Goal: Task Accomplishment & Management: Complete application form

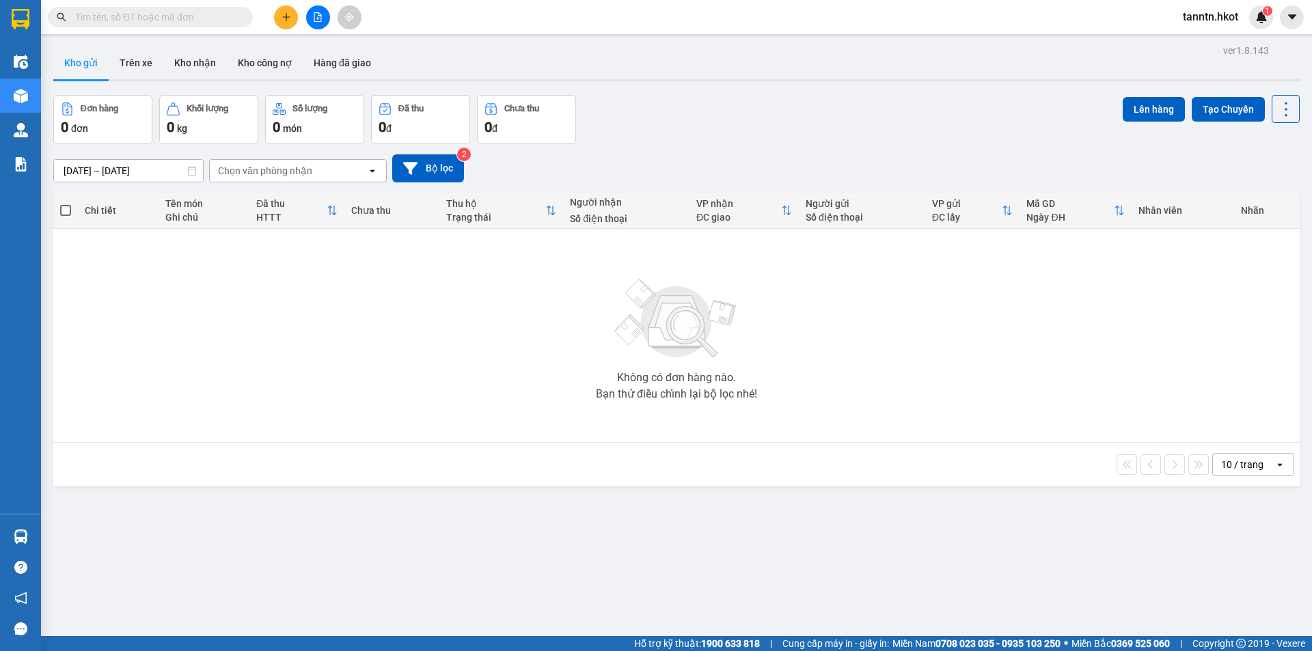
click at [194, 14] on input "text" at bounding box center [155, 17] width 161 height 15
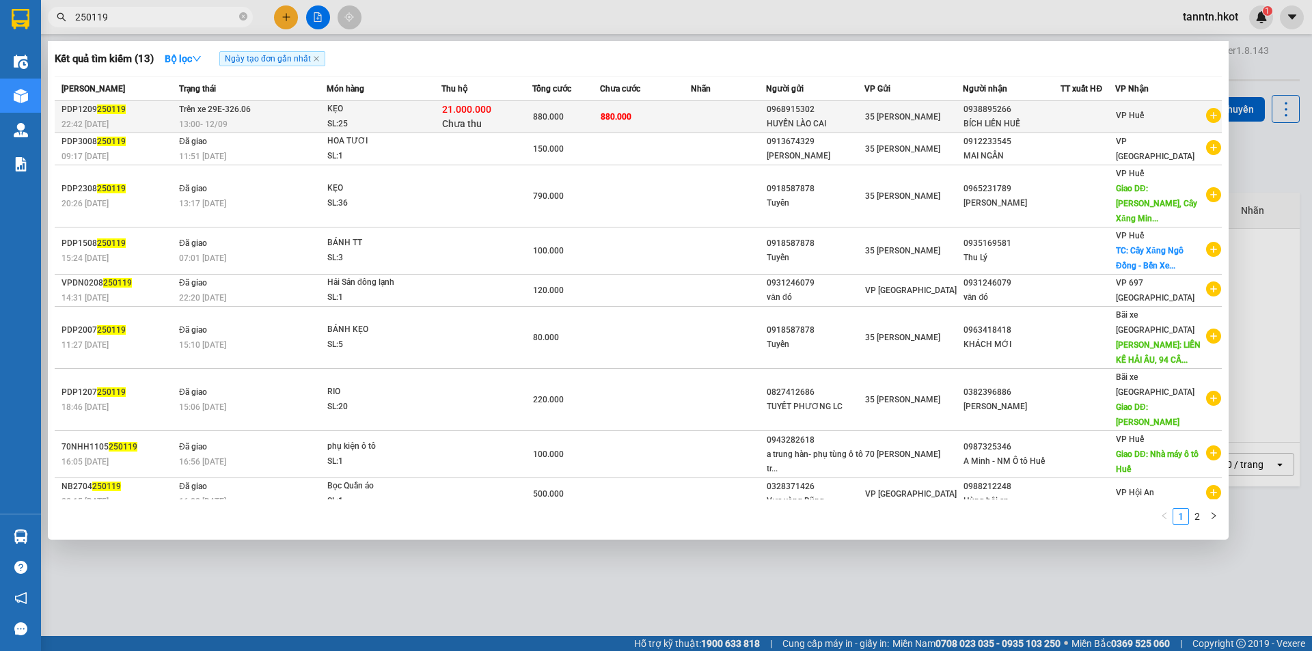
type input "250119"
click at [271, 113] on td "Trên xe 29E-326.06 13:00 - 12/09" at bounding box center [251, 117] width 151 height 32
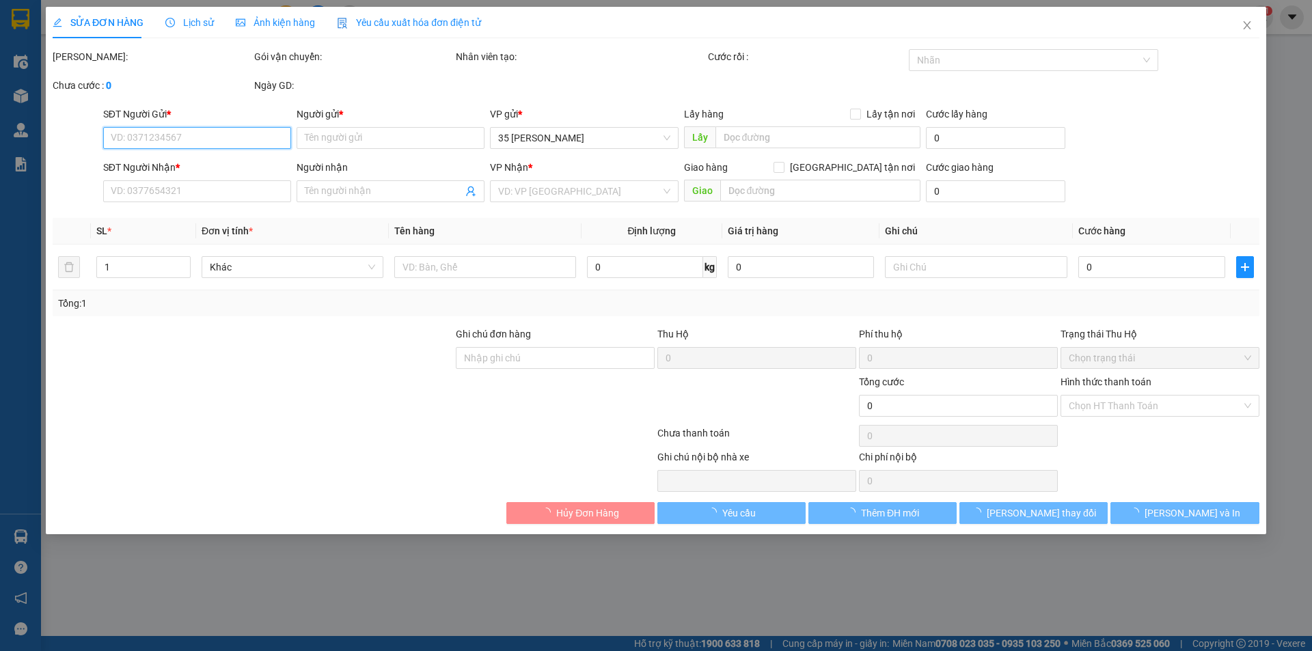
type input "0968915302"
type input "HUYỀN LÀO CAI"
type input "0938895266"
type input "BÍCH LIÊN HUẾ"
type input "880.000"
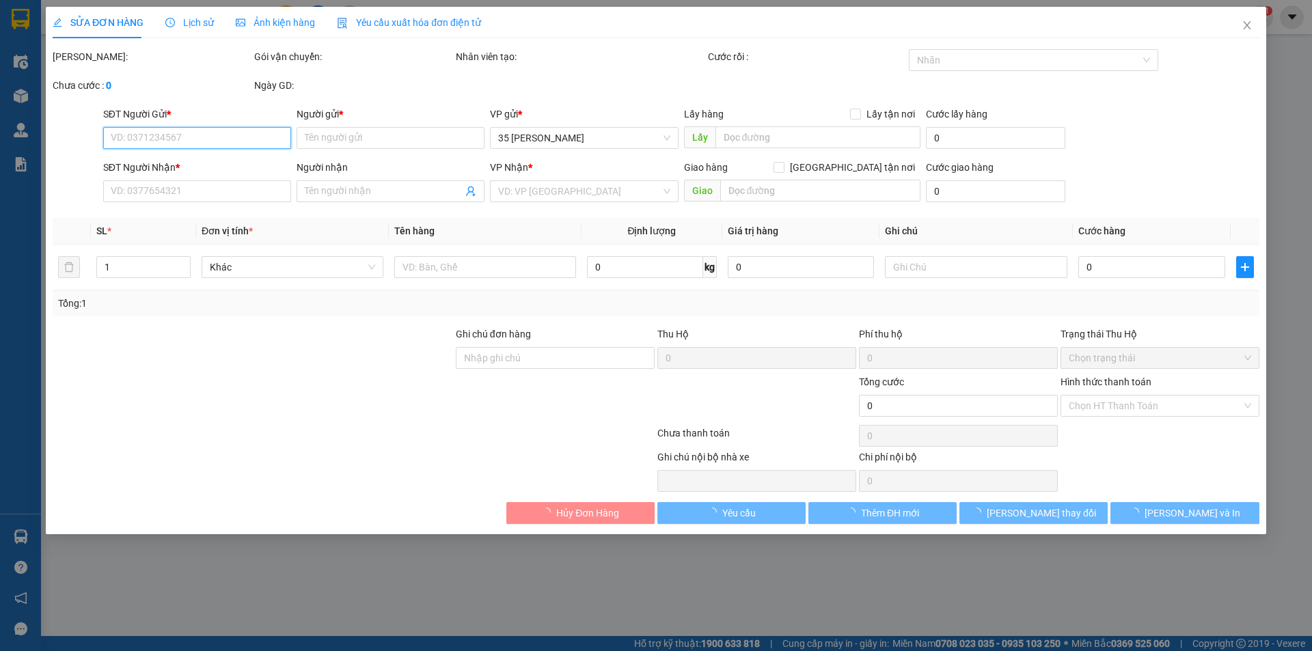
type input "880.000"
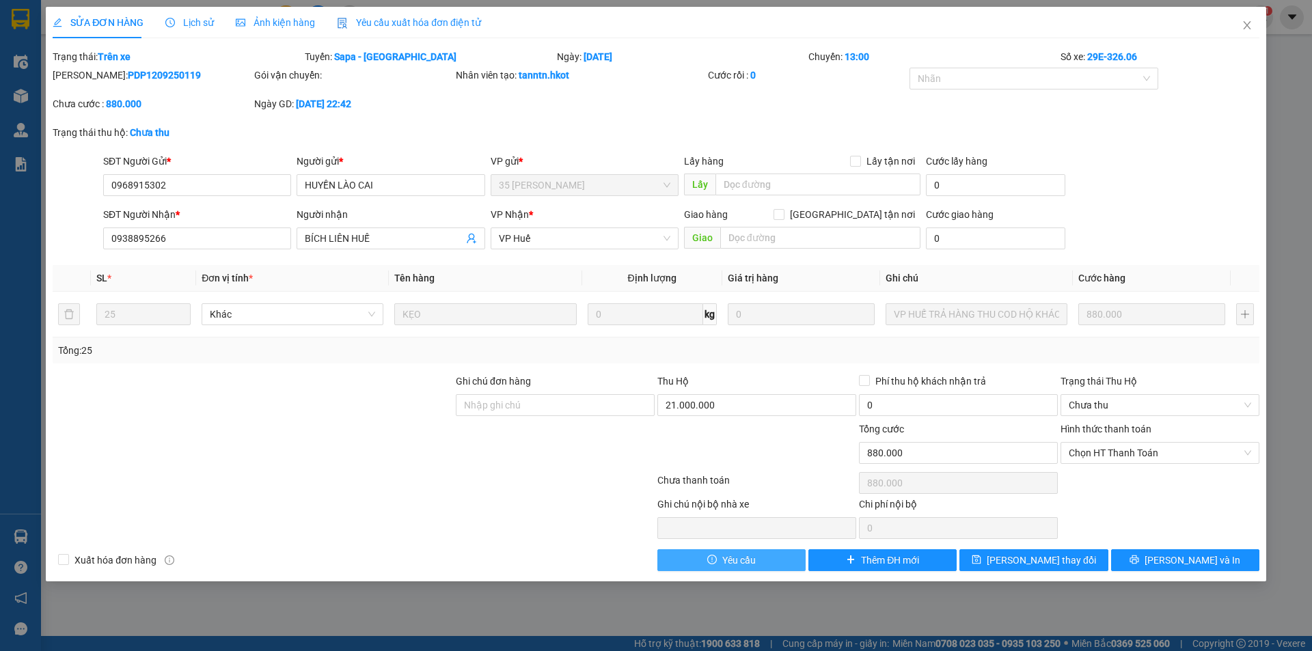
click at [749, 551] on button "Yêu cầu" at bounding box center [731, 560] width 148 height 22
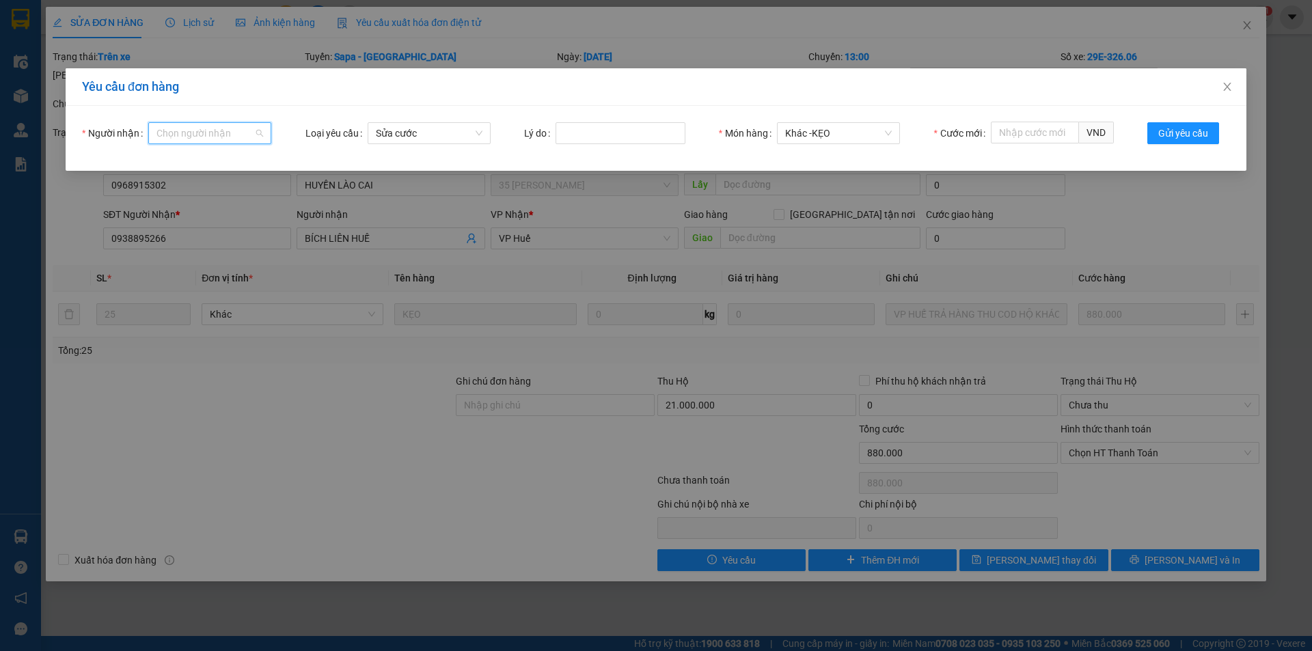
click at [226, 125] on input "Người nhận" at bounding box center [204, 133] width 97 height 20
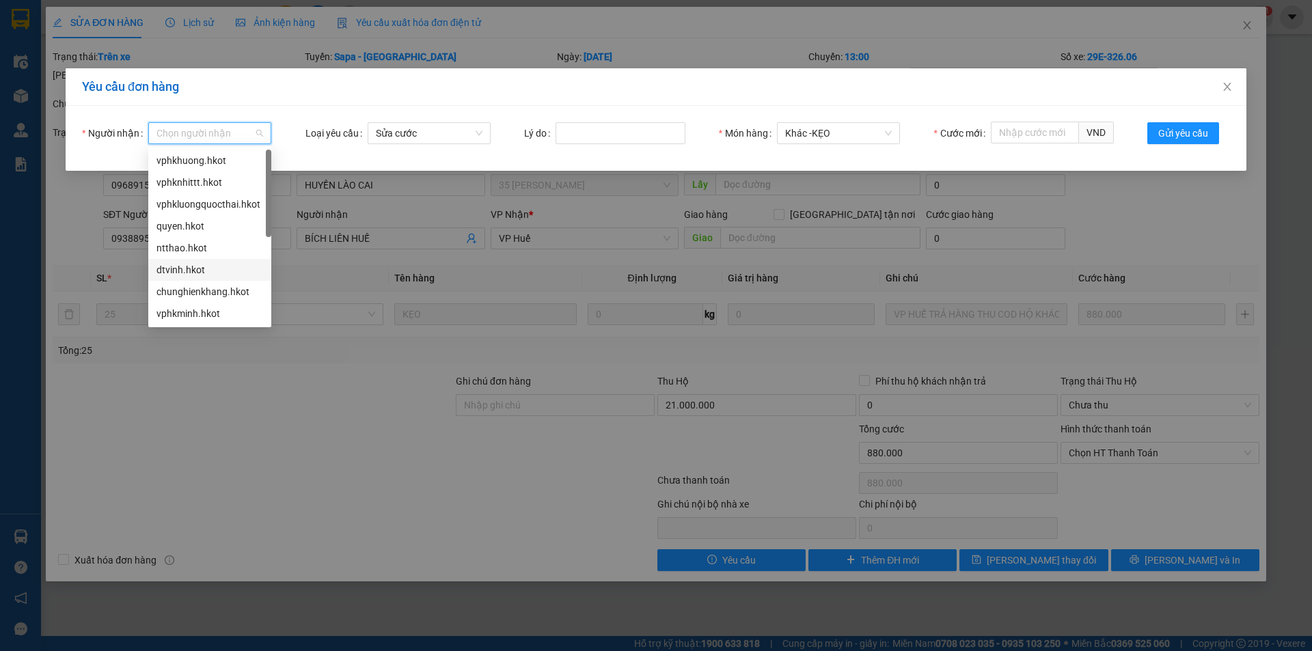
click at [210, 267] on div "dtvinh.hkot" at bounding box center [209, 269] width 107 height 15
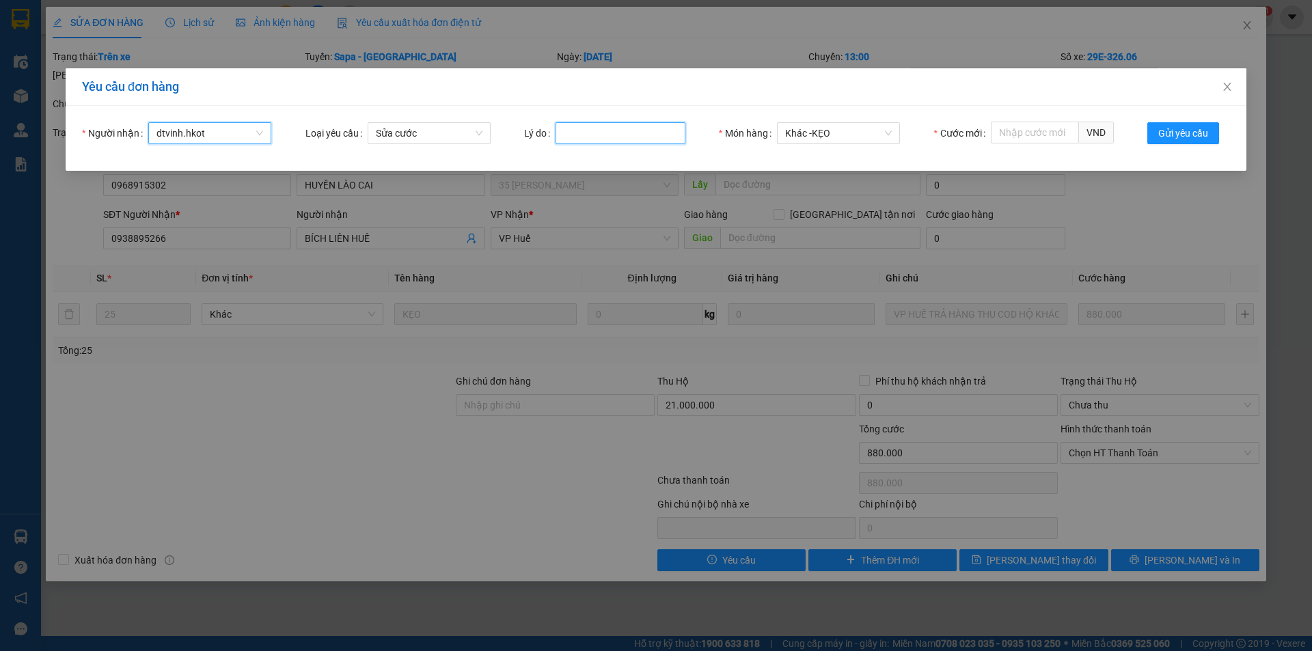
click at [575, 136] on input "Lý do" at bounding box center [620, 133] width 130 height 22
type input "khách trả lại hàng"
click at [1021, 133] on input "Cước mới" at bounding box center [1035, 133] width 88 height 22
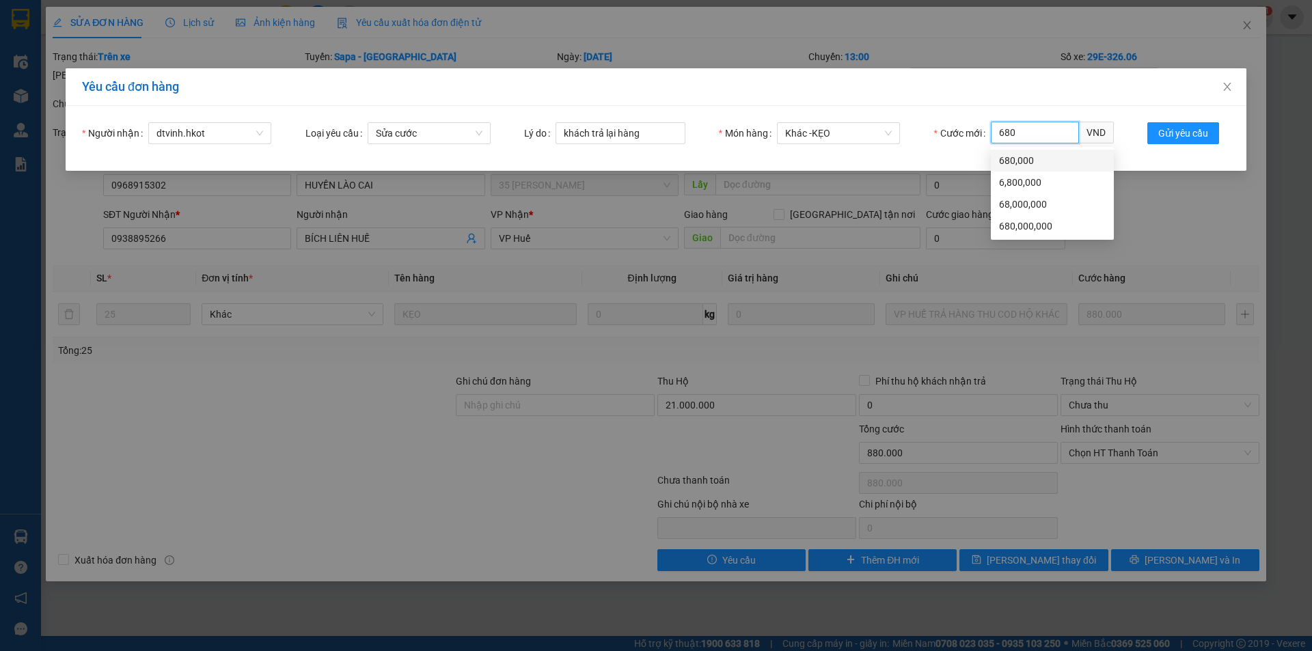
click at [1038, 161] on div "680,000" at bounding box center [1052, 160] width 107 height 15
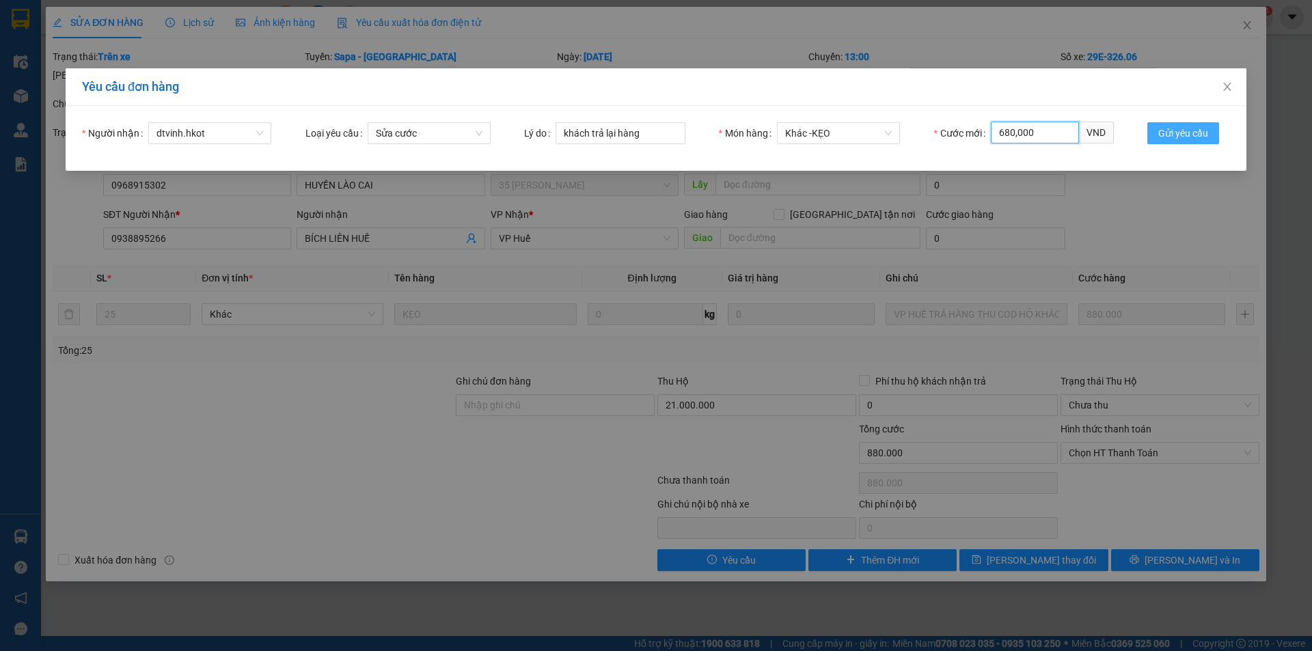
type input "680,000"
click at [1167, 136] on span "Gửi yêu cầu" at bounding box center [1183, 133] width 50 height 15
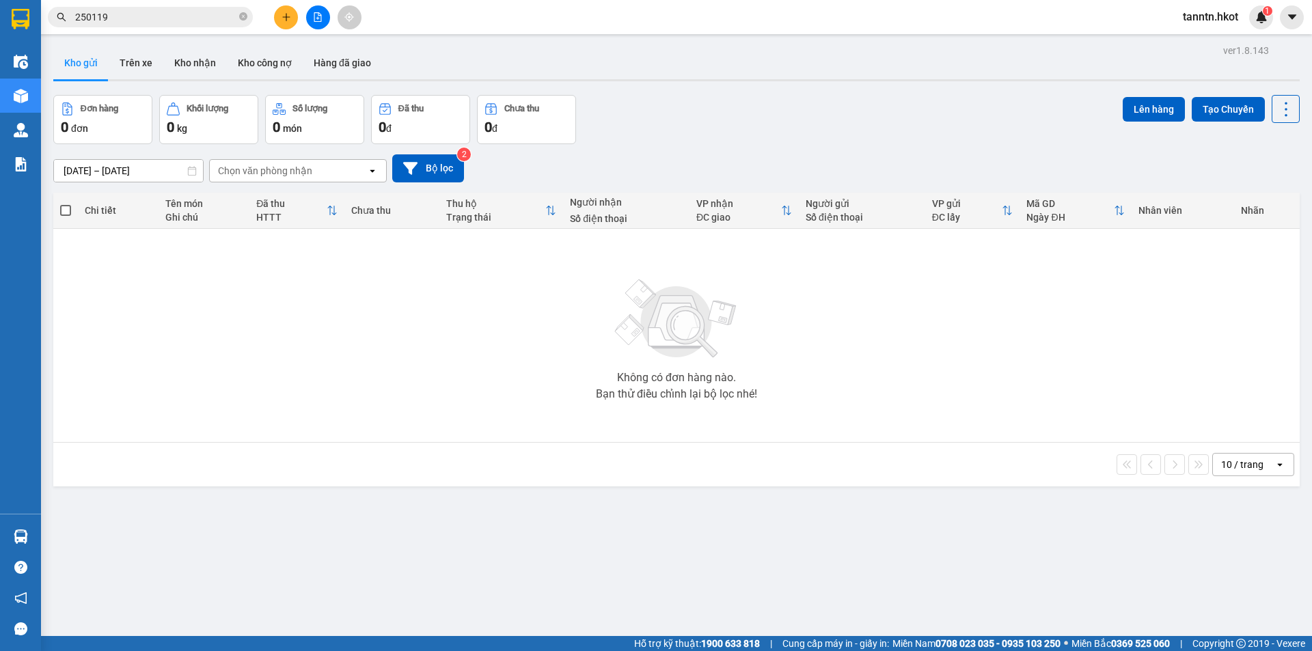
click at [163, 23] on input "250119" at bounding box center [155, 17] width 161 height 15
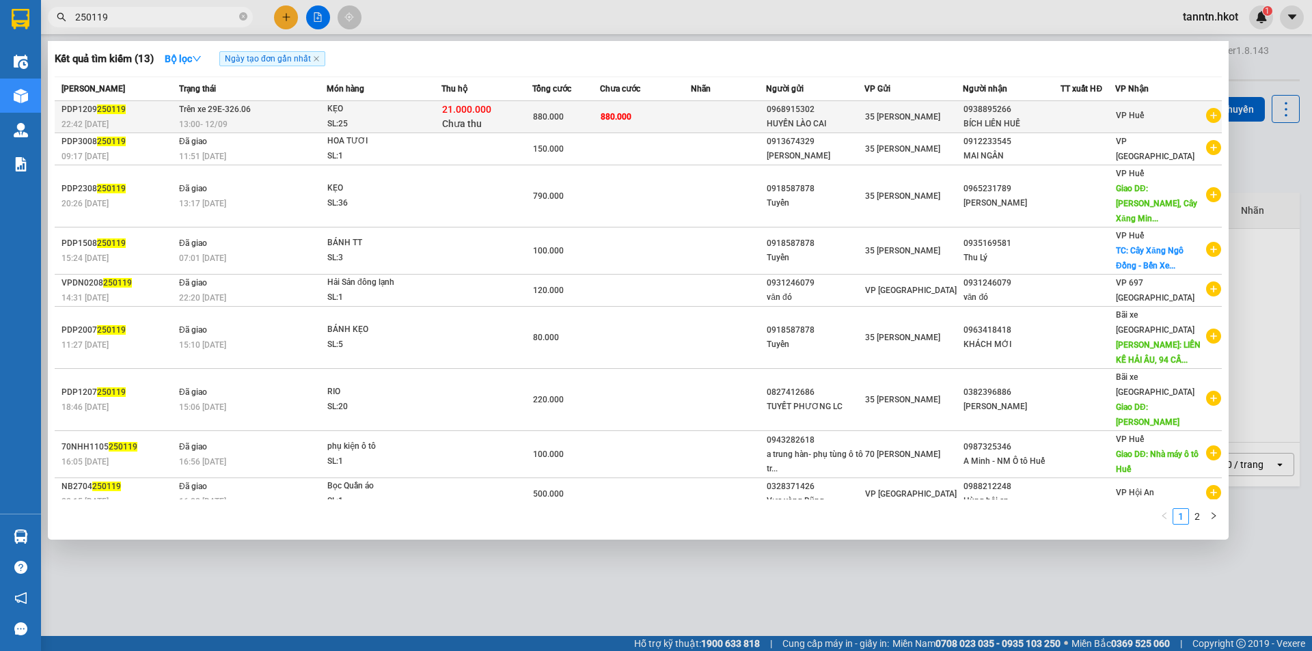
click at [389, 109] on div "KẸO" at bounding box center [378, 109] width 102 height 15
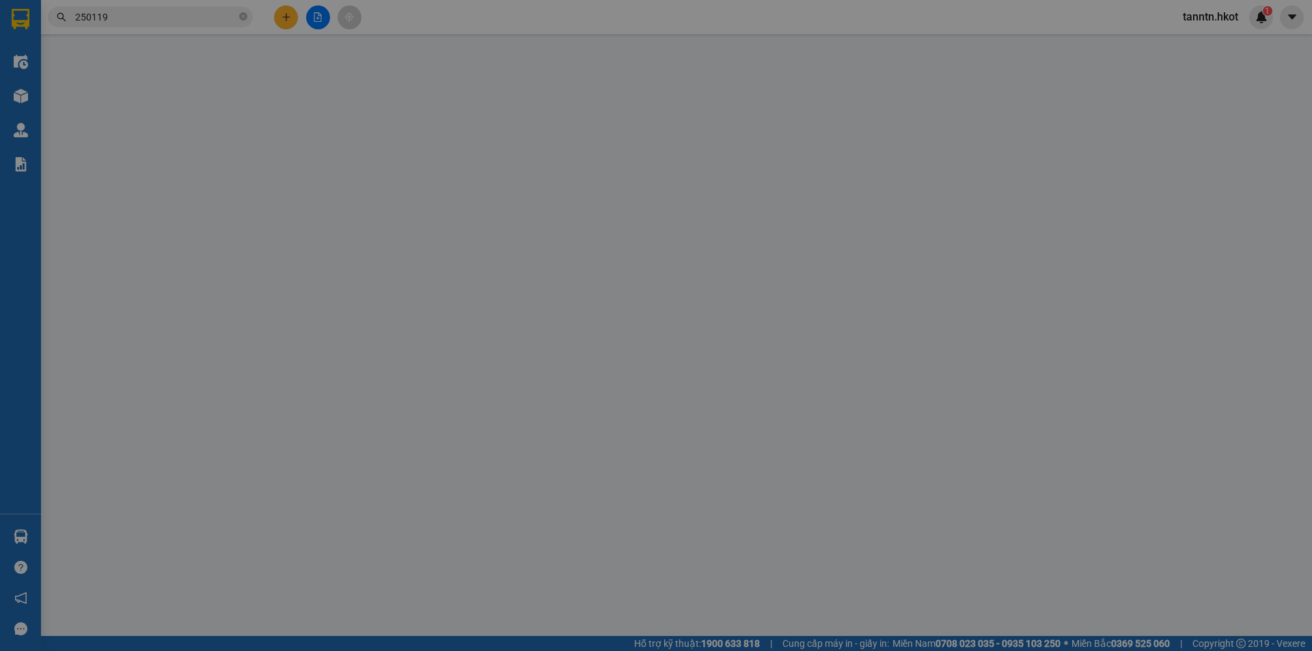
type input "0968915302"
type input "HUYỀN LÀO CAI"
type input "0938895266"
type input "BÍCH LIÊN HUẾ"
type input "880.000"
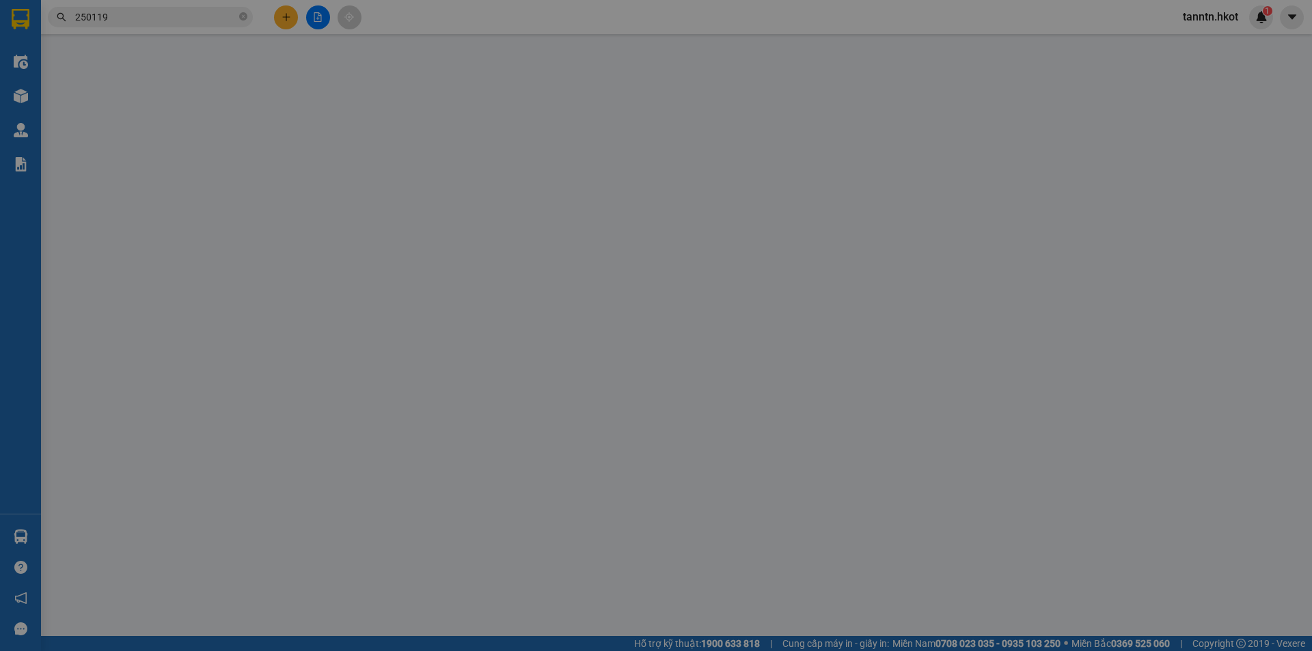
type input "880.000"
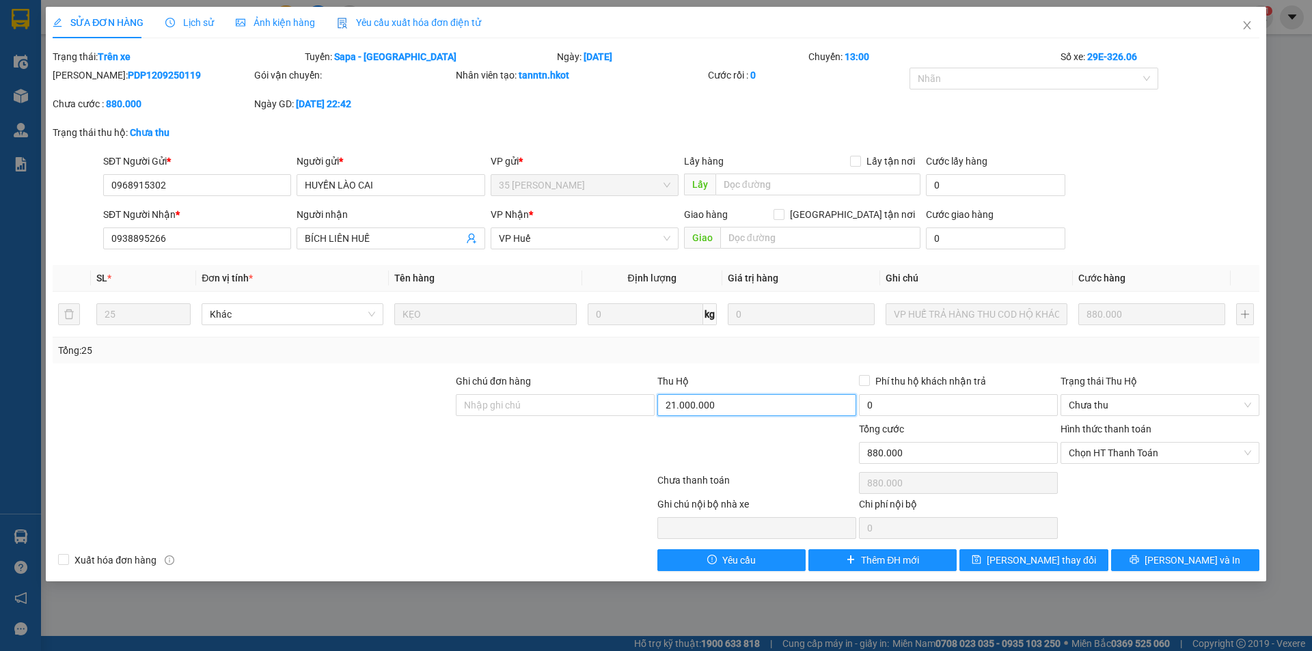
click at [762, 400] on input "21.000.000" at bounding box center [756, 405] width 199 height 22
type input "15.400.000"
click at [1204, 559] on span "Lưu và In" at bounding box center [1192, 560] width 96 height 15
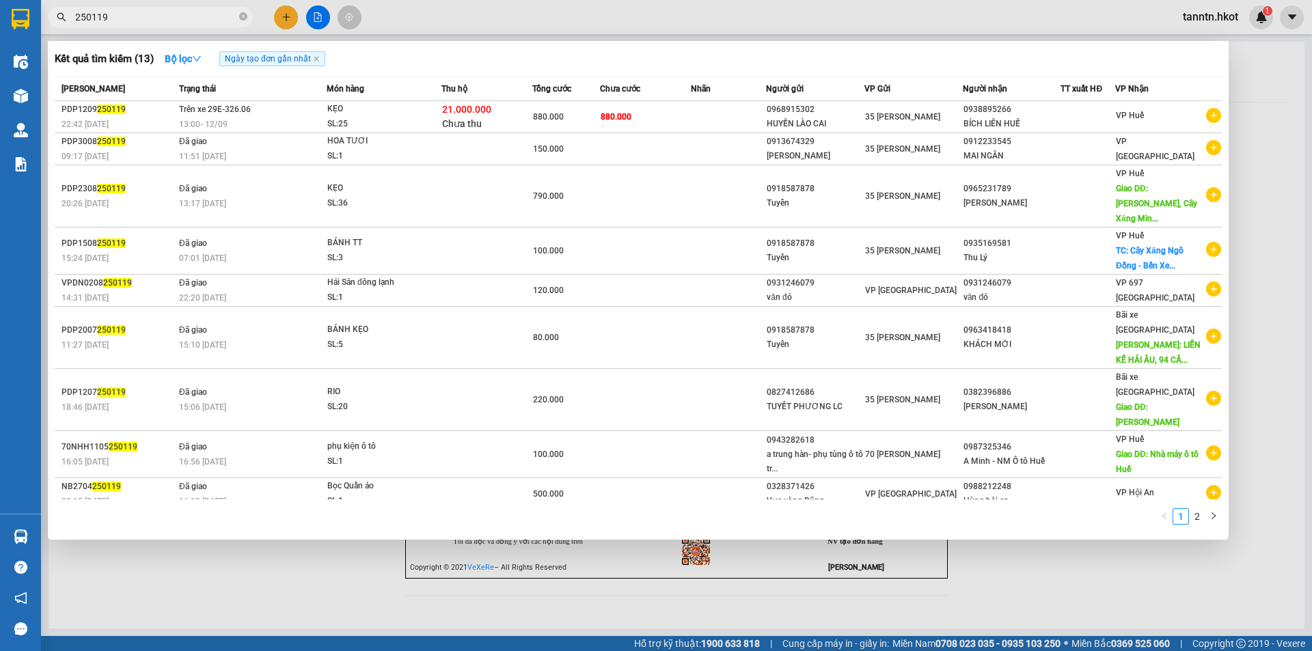
click at [143, 24] on input "250119" at bounding box center [155, 17] width 161 height 15
click at [296, 117] on div "13:00 - 12/09" at bounding box center [252, 124] width 147 height 15
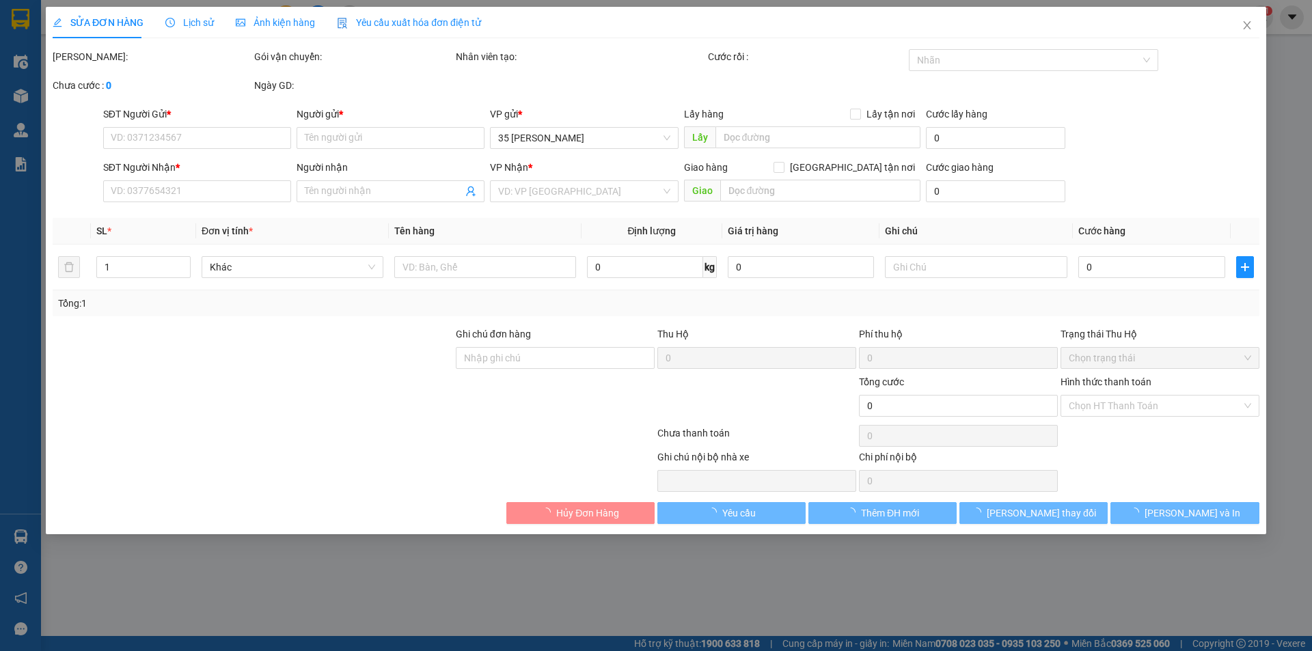
type input "0968915302"
type input "HUYỀN LÀO CAI"
type input "0938895266"
type input "BÍCH LIÊN HUẾ"
type input "680.000"
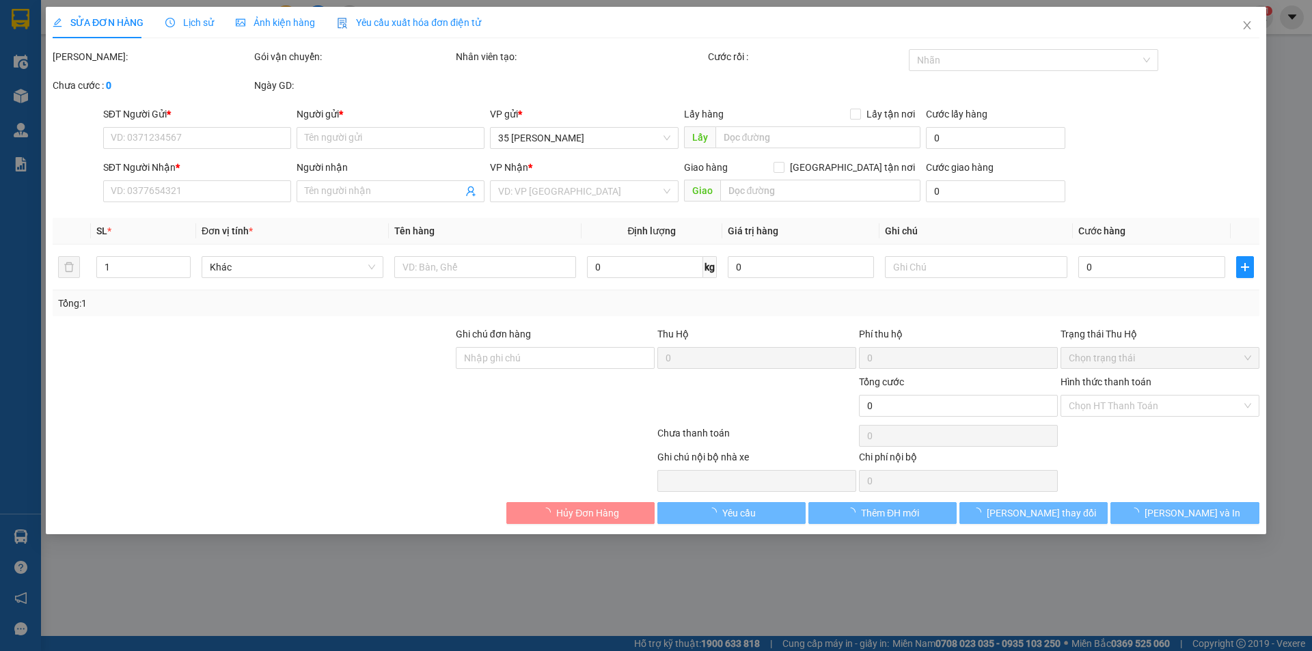
type input "680.000"
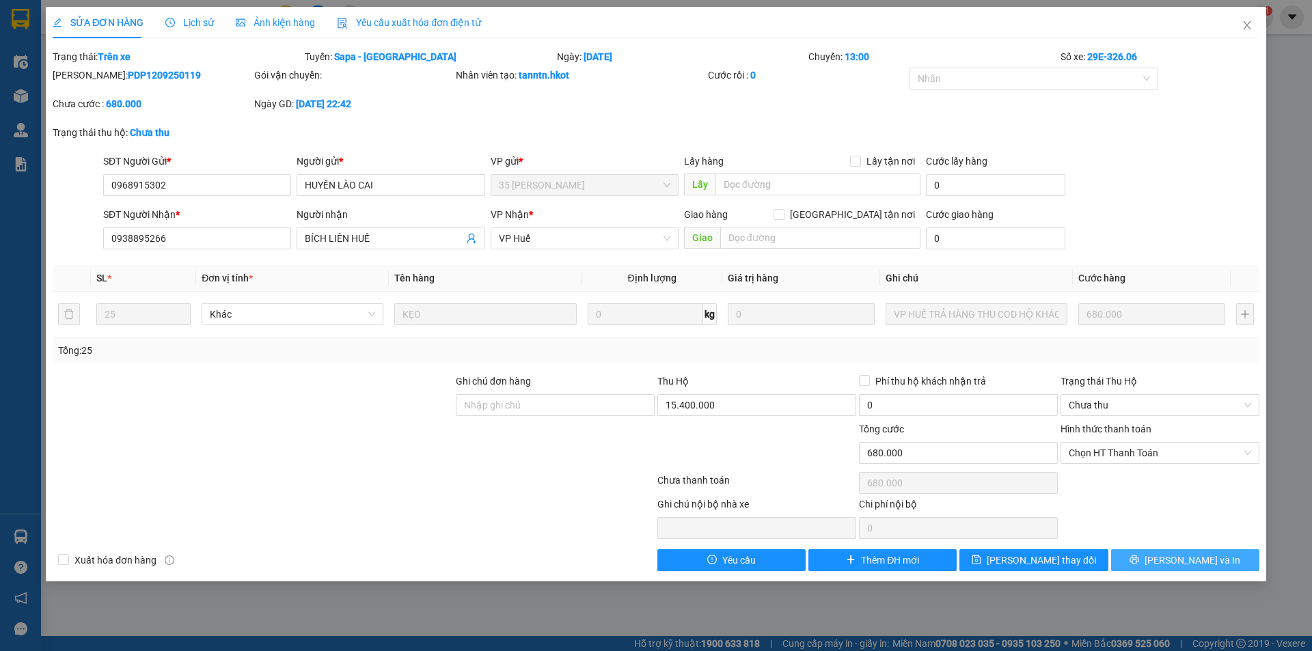
click at [1171, 556] on button "Lưu và In" at bounding box center [1185, 560] width 148 height 22
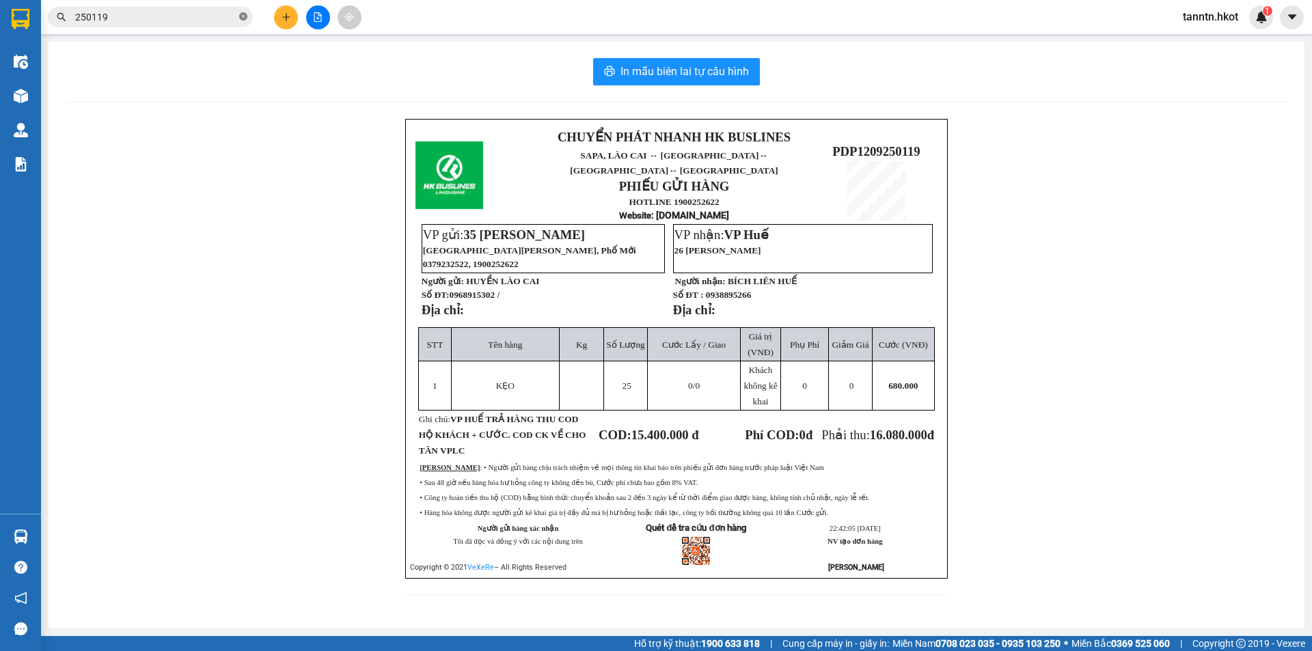
click at [240, 14] on icon "close-circle" at bounding box center [243, 16] width 8 height 8
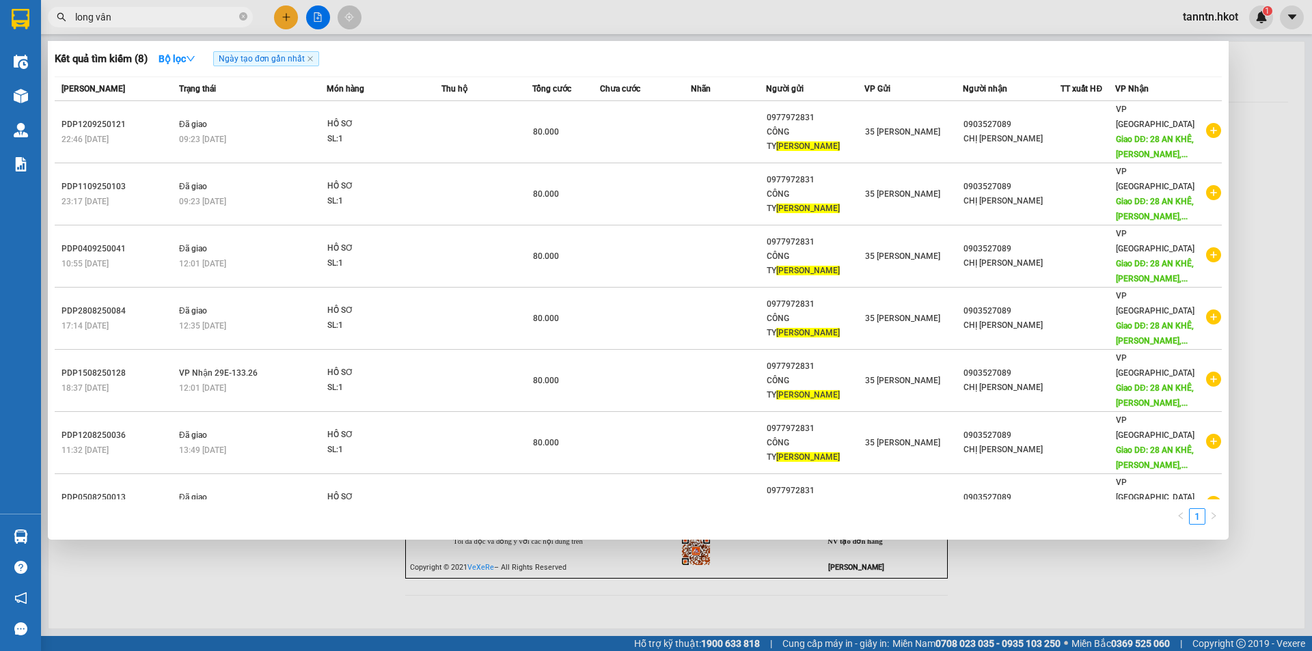
type input "long vân"
